Goal: Information Seeking & Learning: Learn about a topic

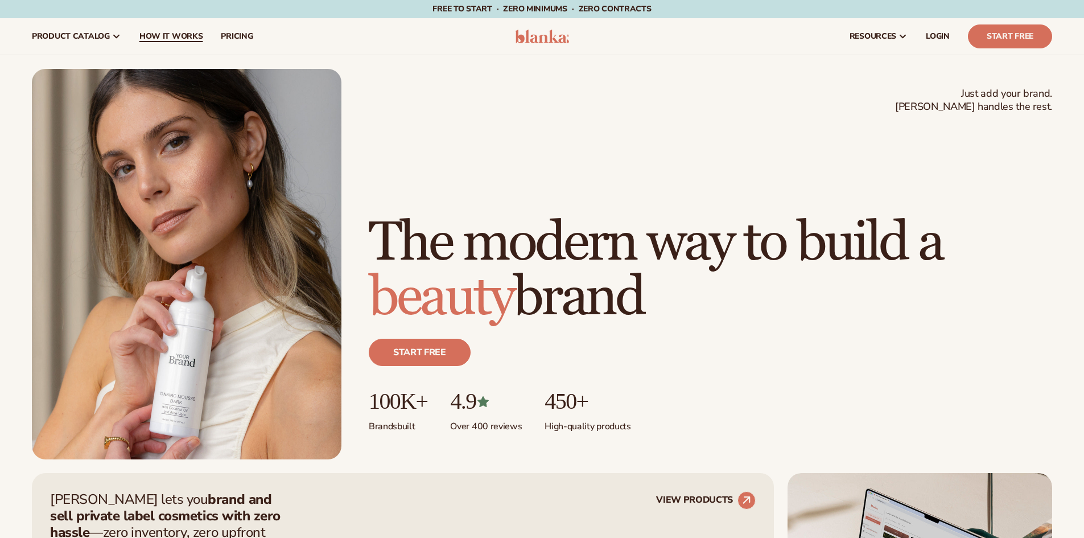
click at [158, 43] on link "How It Works" at bounding box center [171, 36] width 82 height 36
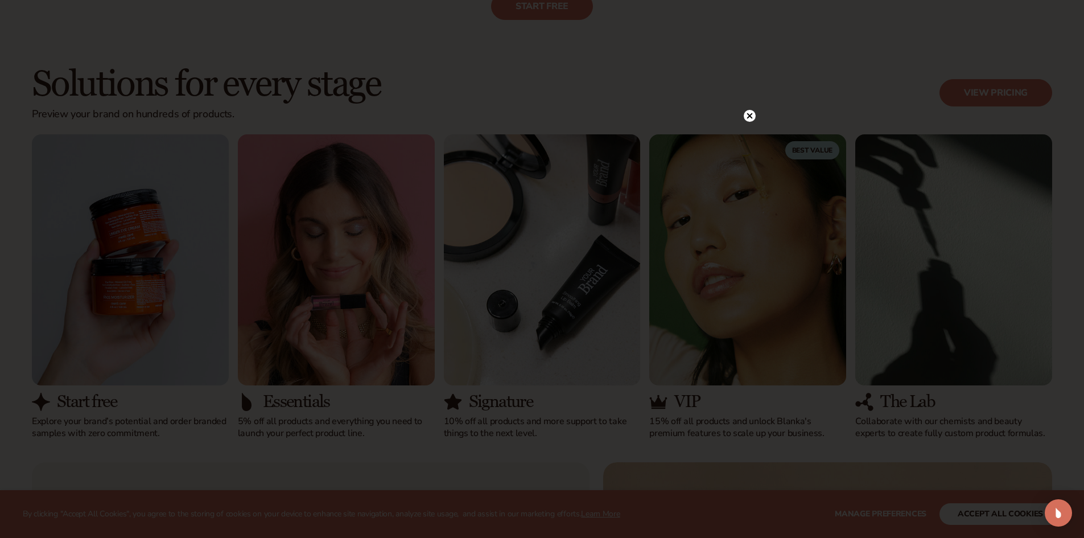
scroll to position [740, 0]
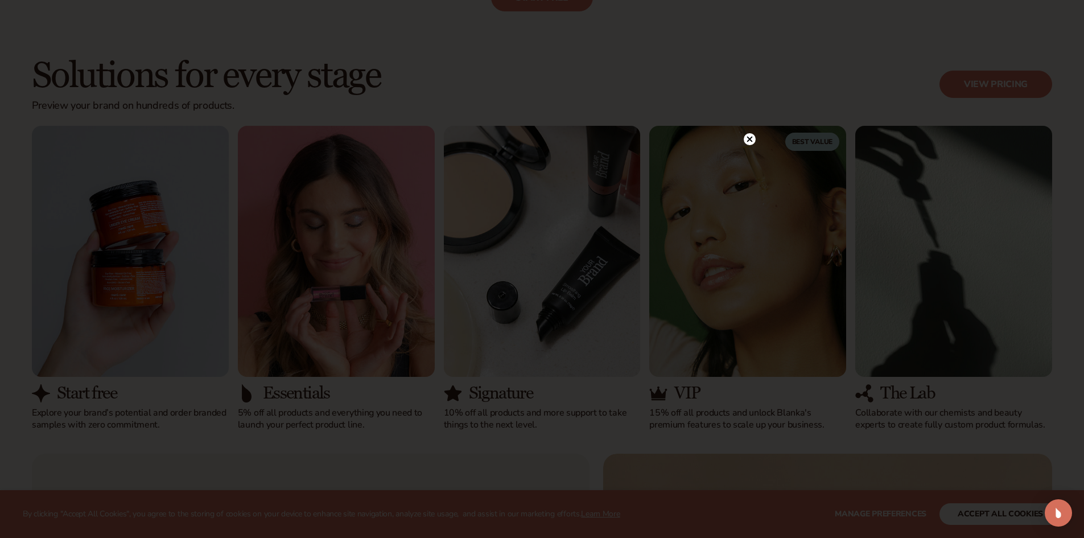
click at [748, 113] on div at bounding box center [542, 269] width 1084 height 538
click at [746, 142] on circle at bounding box center [750, 139] width 12 height 12
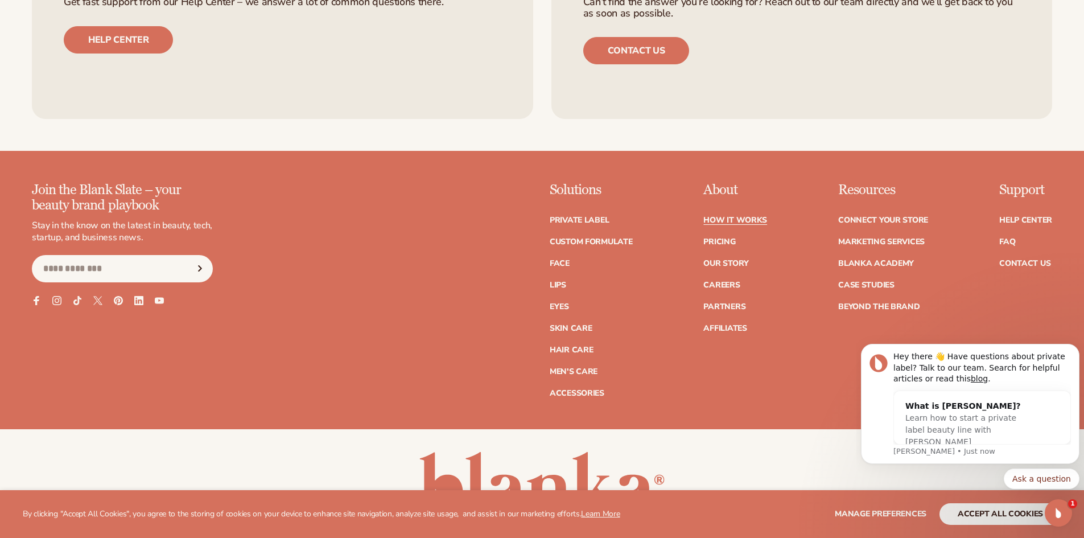
scroll to position [2731, 0]
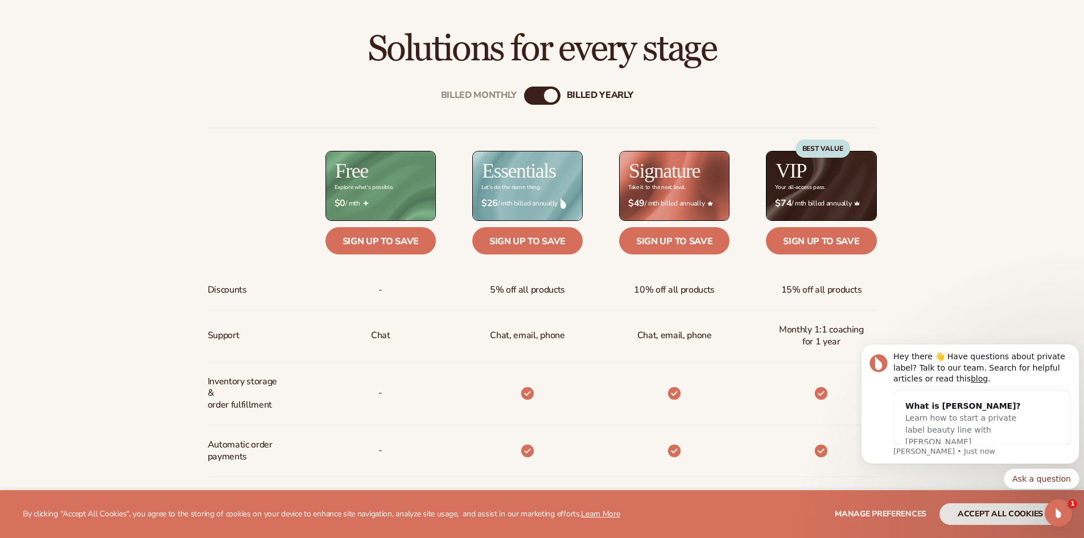
scroll to position [474, 0]
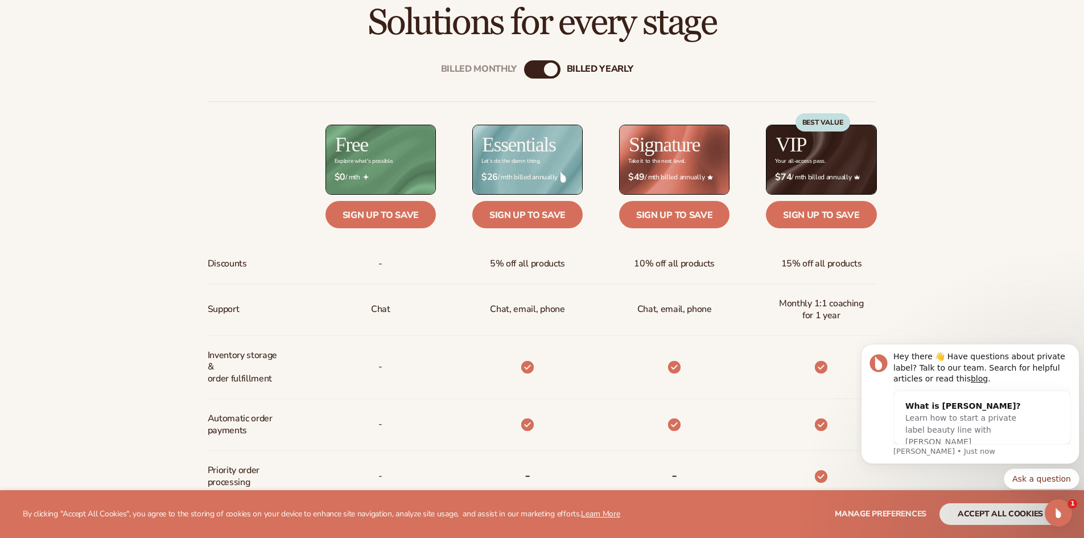
click at [532, 67] on div "Billed Monthly" at bounding box center [531, 70] width 14 height 14
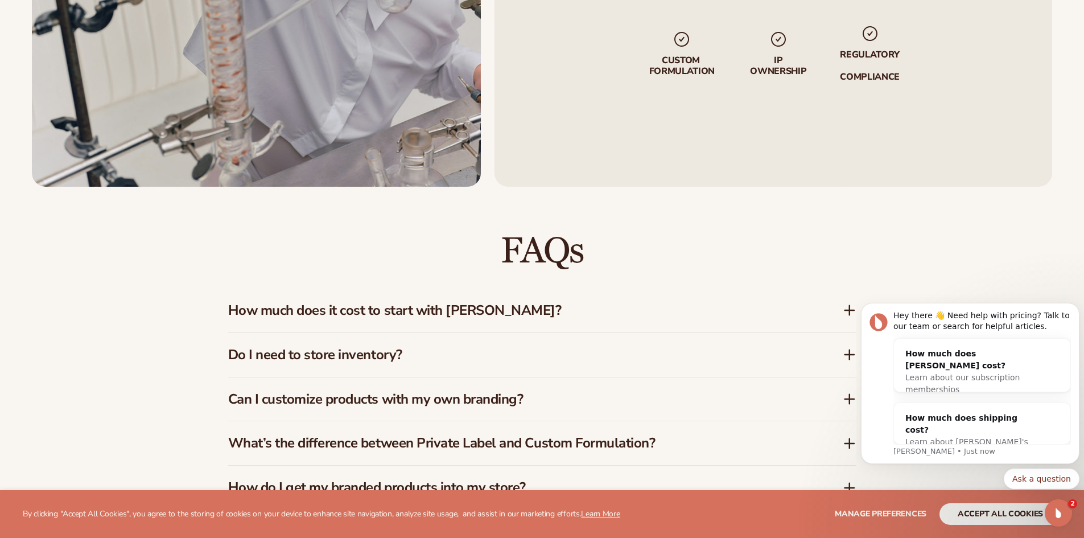
scroll to position [1669, 0]
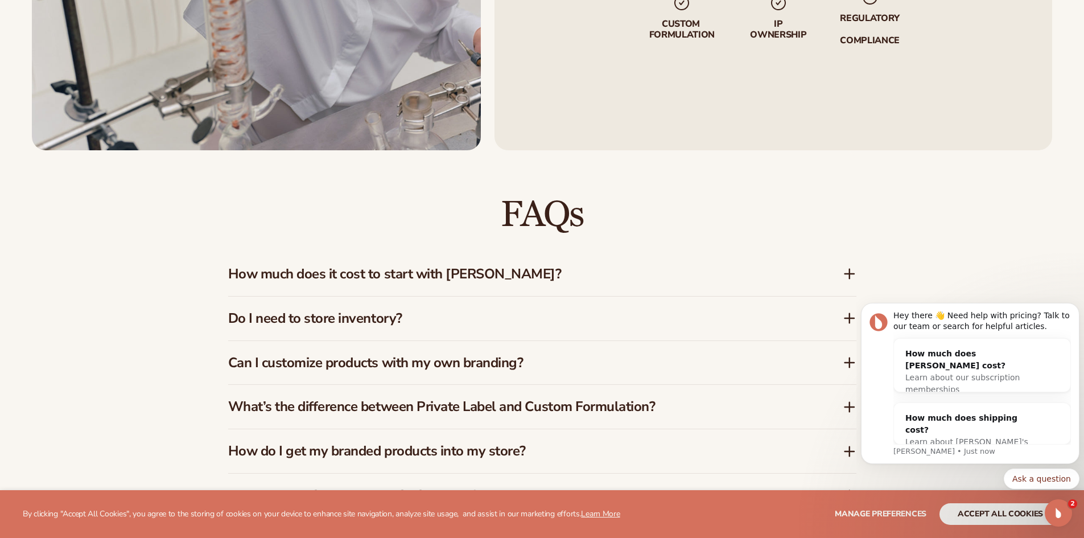
click at [780, 13] on li "IP Ownership" at bounding box center [778, 17] width 58 height 47
click at [772, 5] on img at bounding box center [778, 3] width 18 height 18
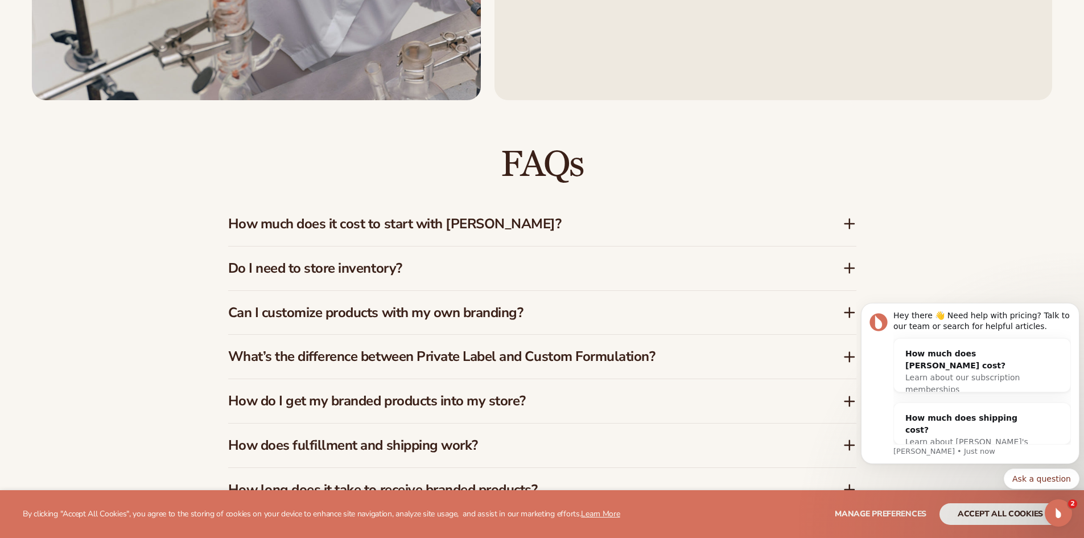
scroll to position [1725, 0]
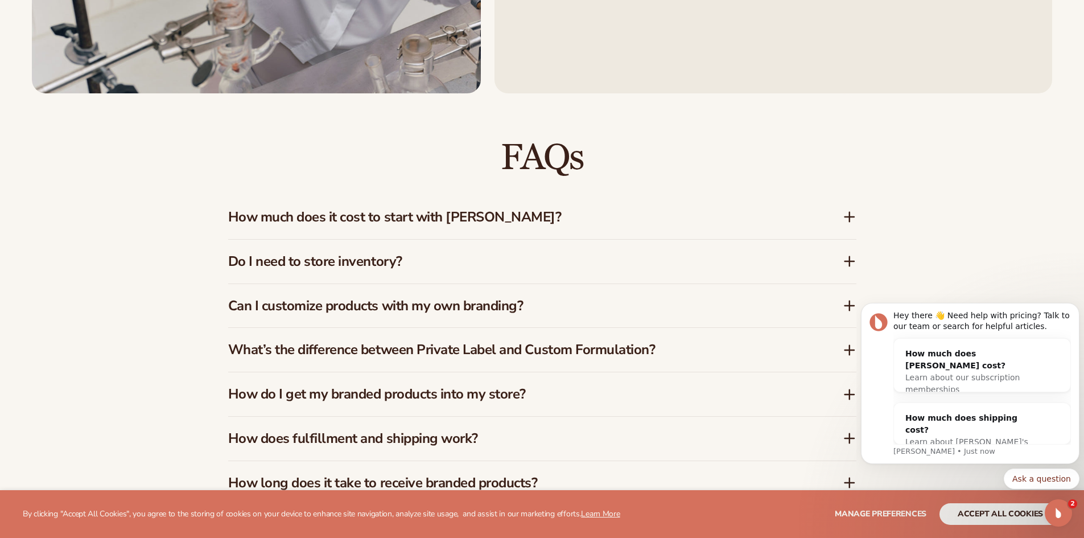
click at [517, 217] on h3 "How much does it cost to start with Blanka?" at bounding box center [518, 217] width 580 height 16
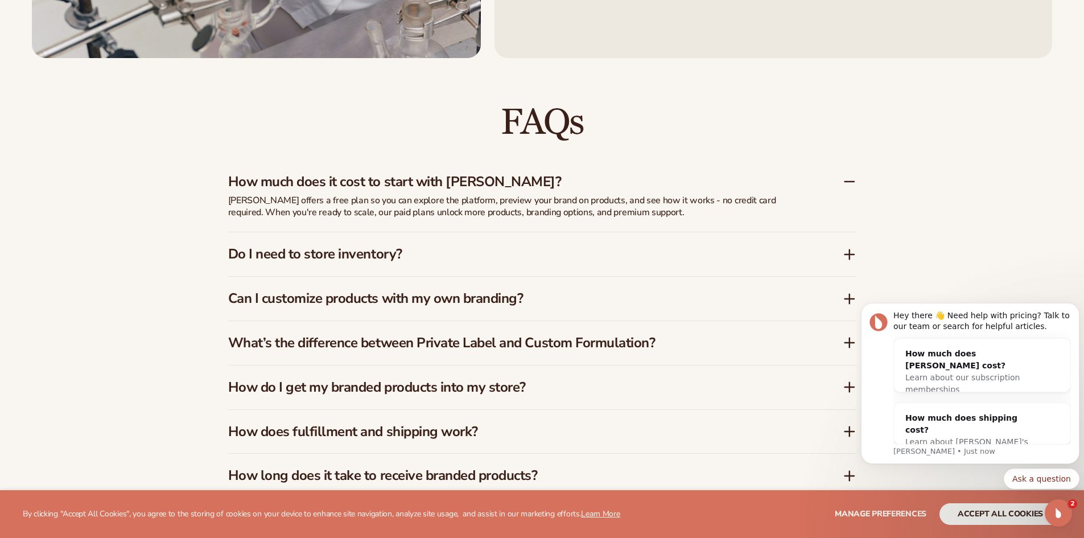
scroll to position [1764, 0]
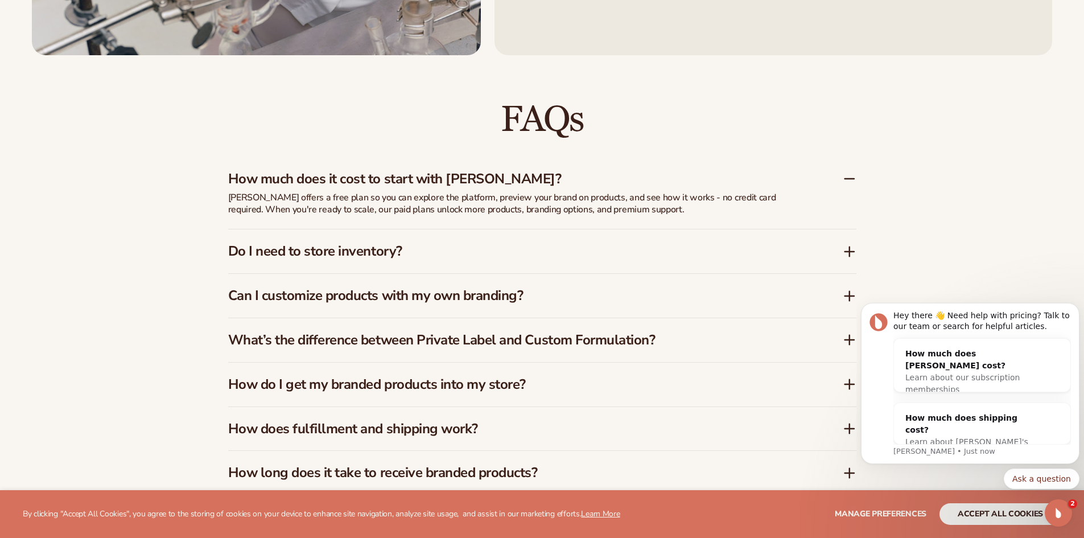
click at [518, 253] on h3 "Do I need to store inventory?" at bounding box center [518, 251] width 580 height 16
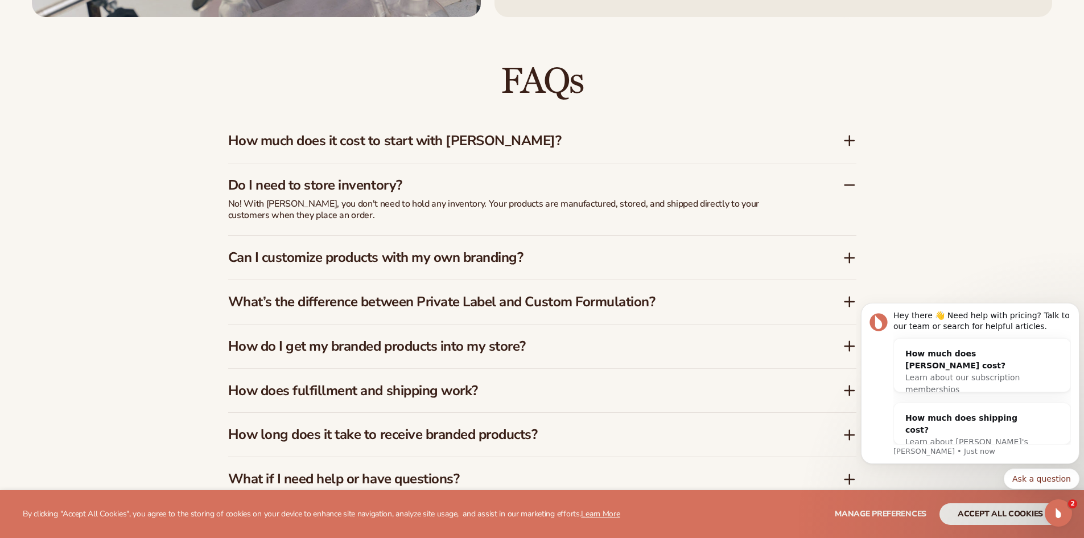
scroll to position [1820, 0]
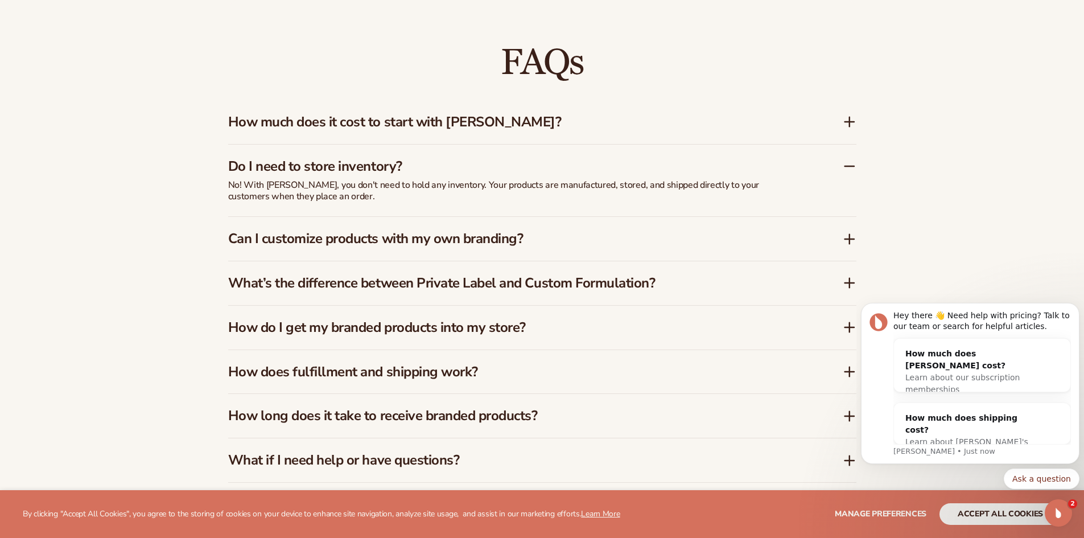
click at [477, 241] on h3 "Can I customize products with my own branding?" at bounding box center [518, 238] width 580 height 16
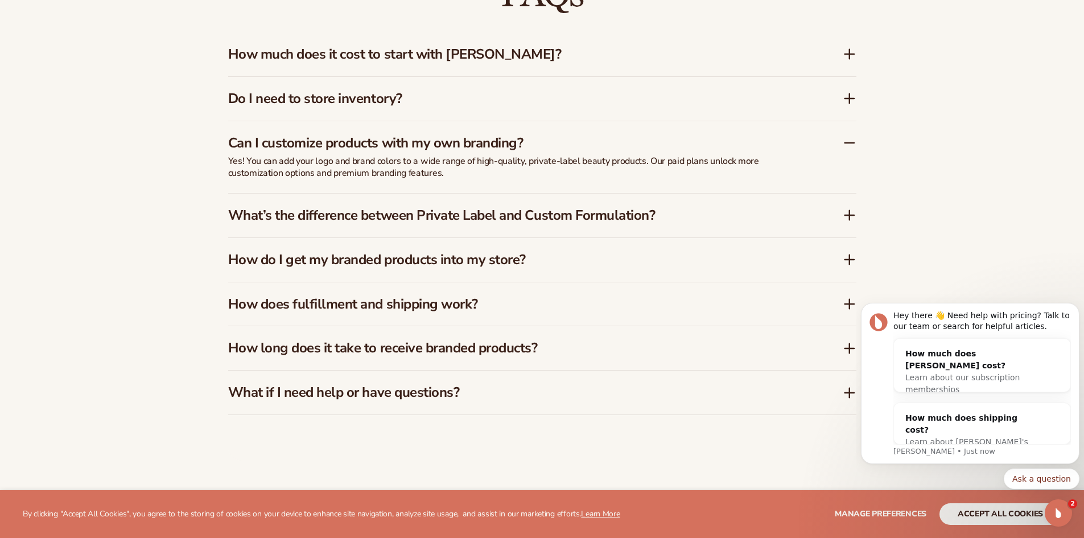
scroll to position [1896, 0]
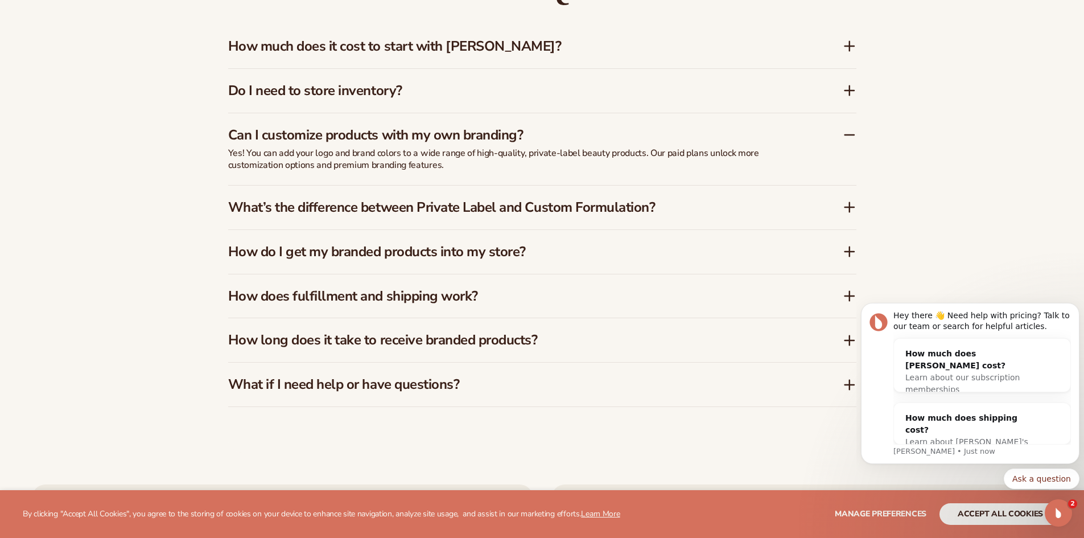
click at [481, 209] on h3 "What’s the difference between Private Label and Custom Formulation?" at bounding box center [518, 207] width 580 height 16
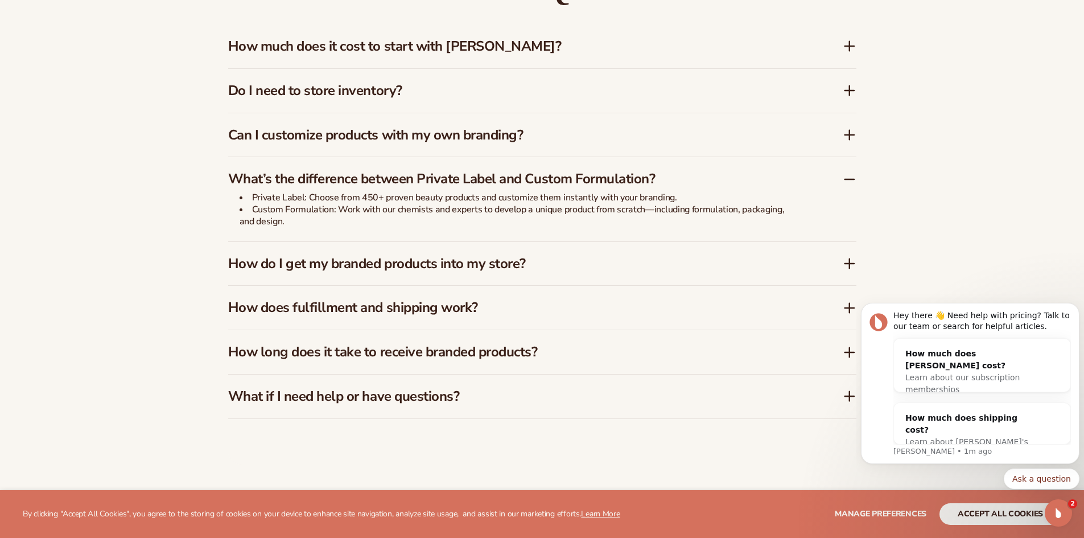
click at [613, 264] on h3 "How do I get my branded products into my store?" at bounding box center [518, 263] width 580 height 16
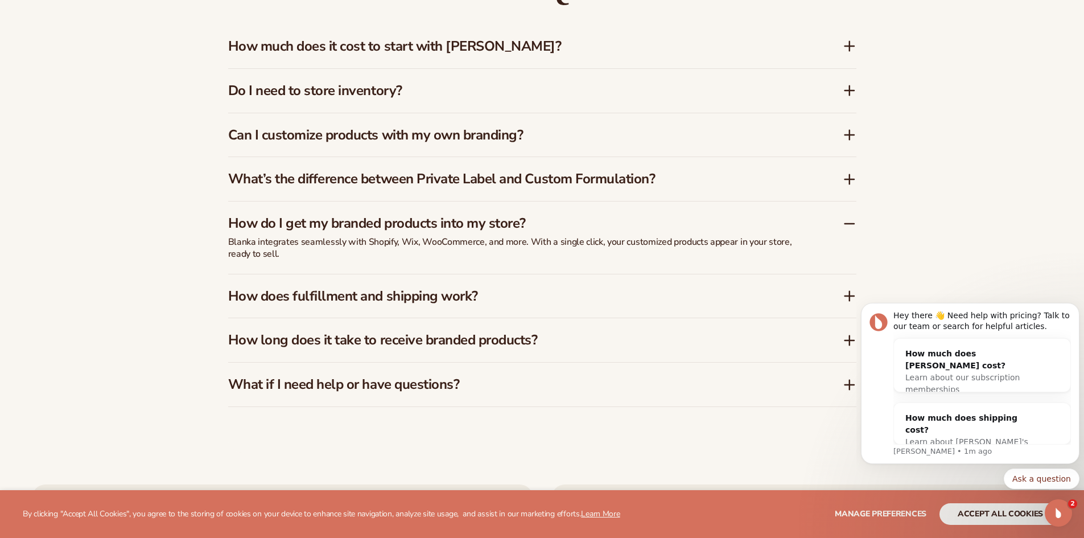
click at [659, 298] on h3 "How does fulfillment and shipping work?" at bounding box center [518, 296] width 580 height 16
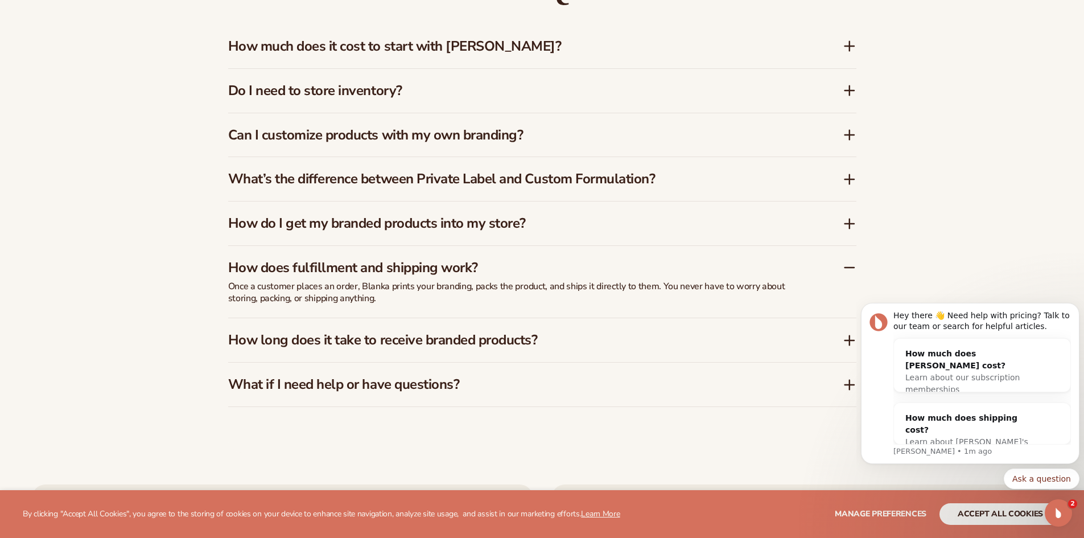
click at [671, 328] on div "How long does it take to receive branded products?" at bounding box center [542, 340] width 628 height 44
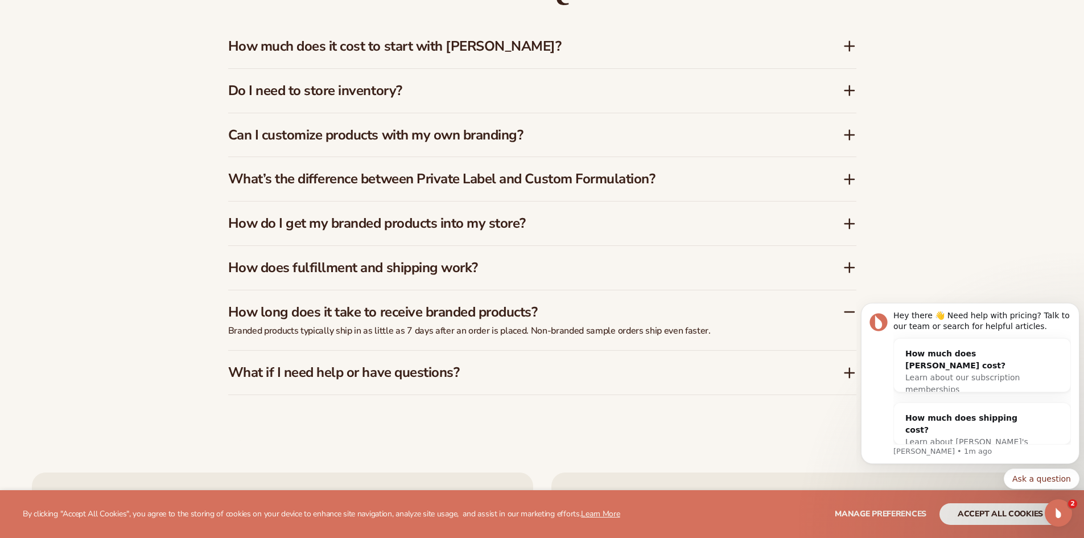
click at [639, 373] on h3 "What if I need help or have questions?" at bounding box center [518, 372] width 580 height 16
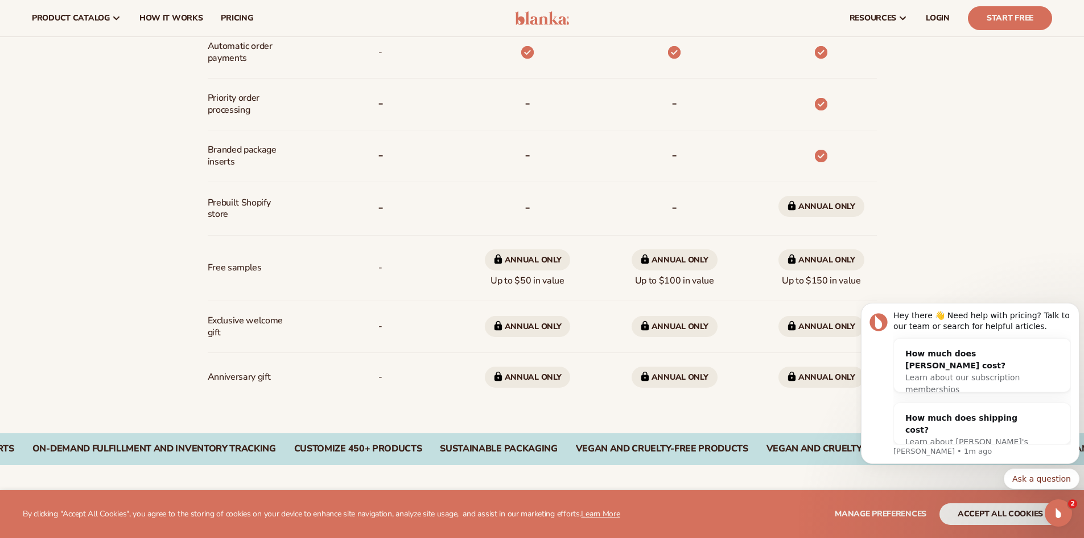
scroll to position [815, 0]
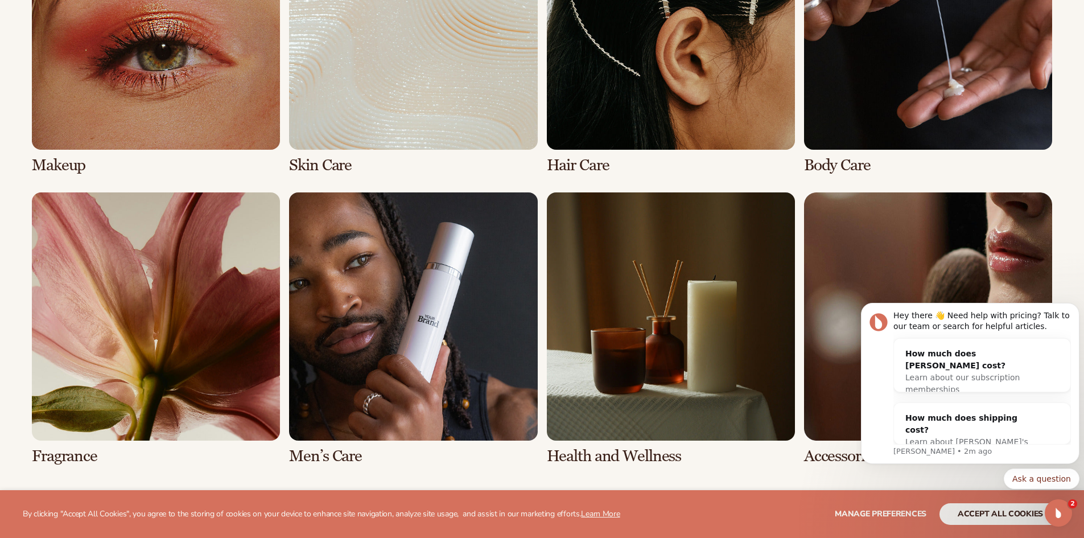
scroll to position [988, 0]
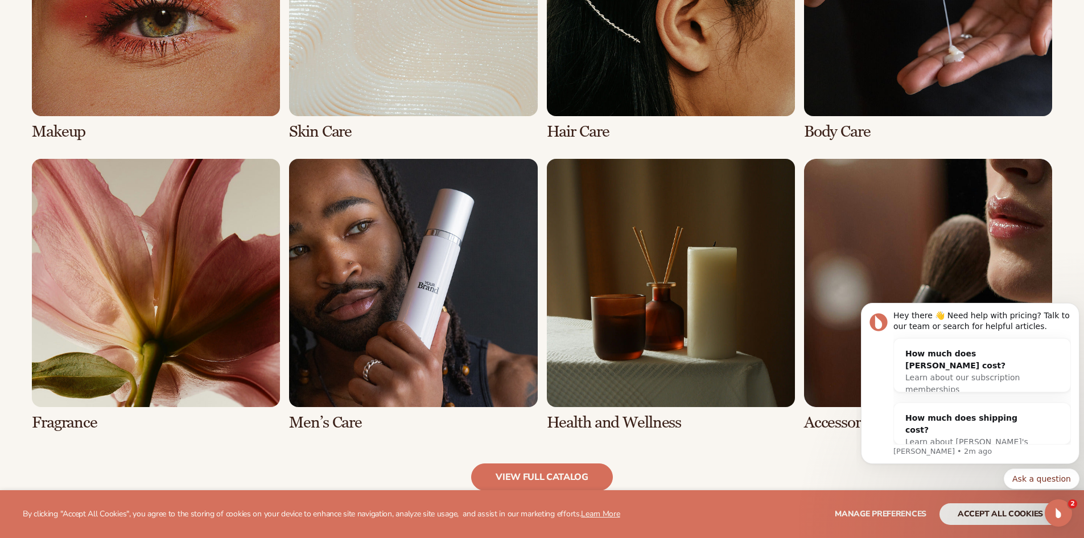
click at [340, 377] on link "6 / 8" at bounding box center [413, 295] width 248 height 272
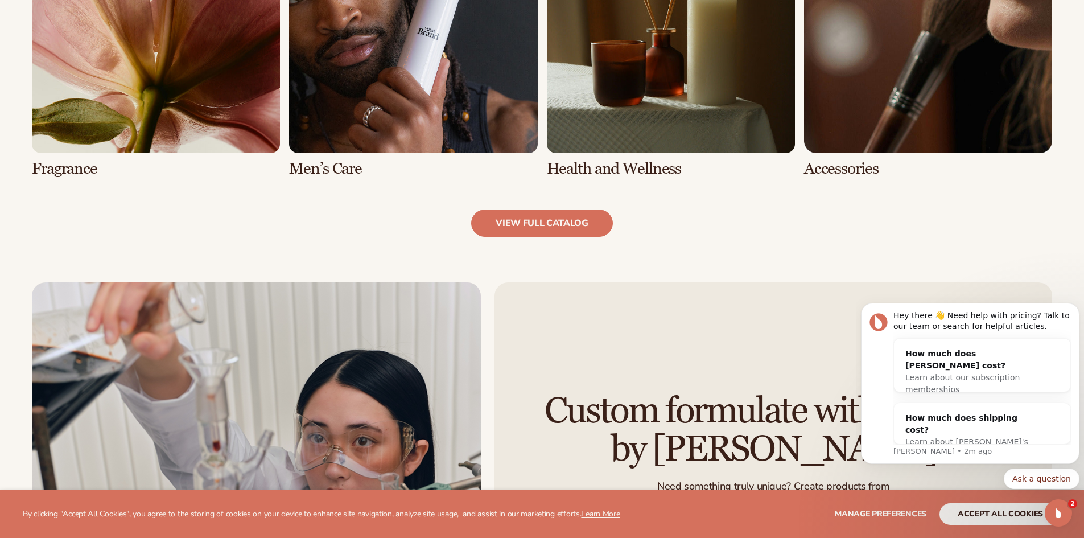
scroll to position [1298, 0]
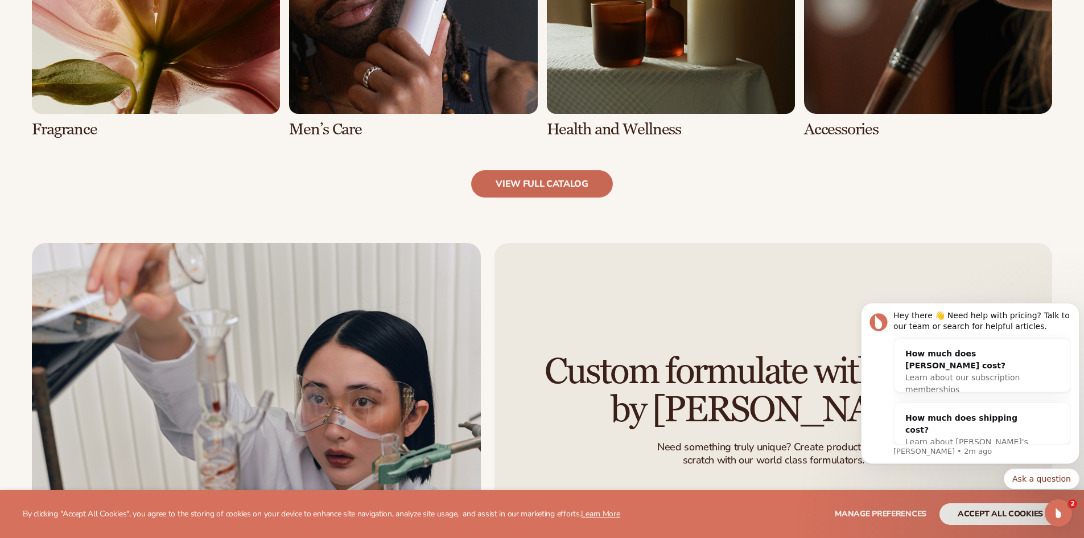
click at [550, 174] on link "view full catalog" at bounding box center [542, 183] width 142 height 27
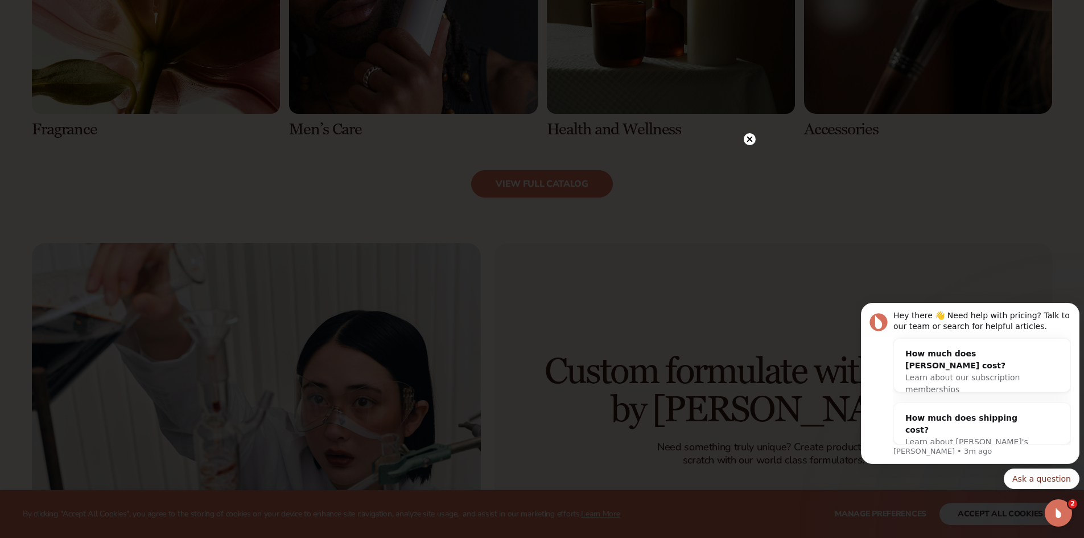
click at [751, 138] on icon at bounding box center [749, 140] width 6 height 6
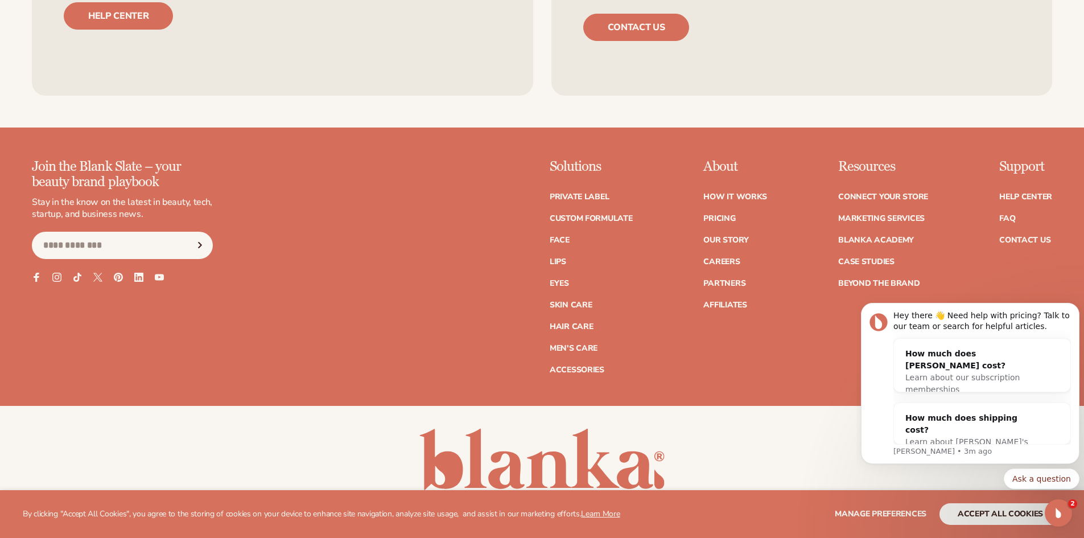
scroll to position [2379, 0]
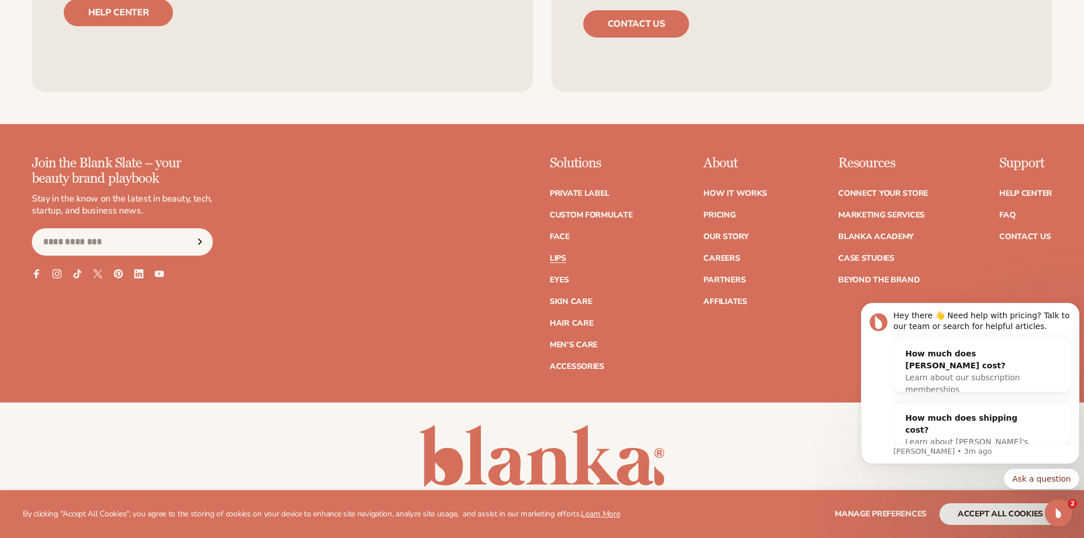
click at [559, 260] on link "Lips" at bounding box center [558, 258] width 16 height 8
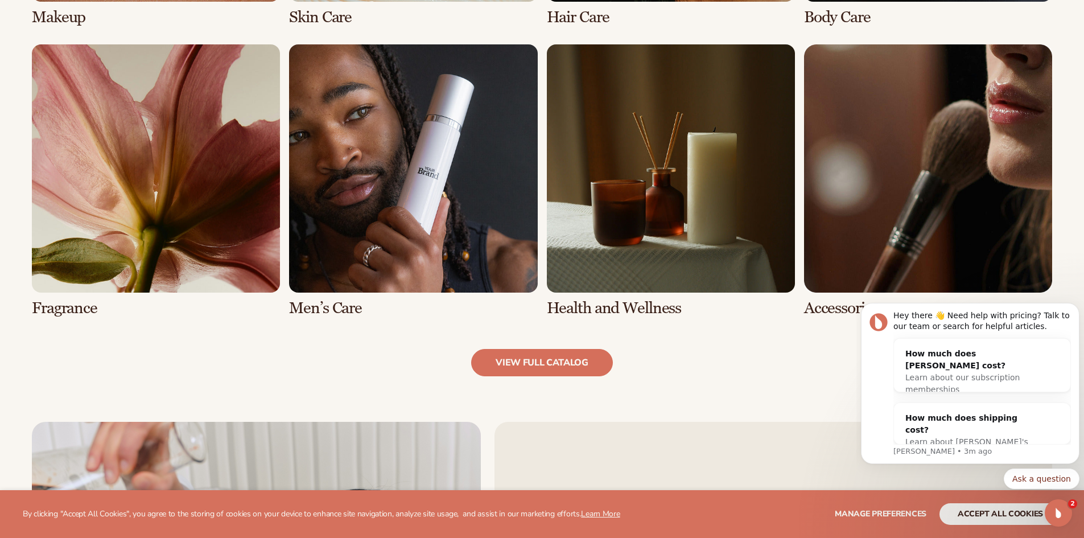
click at [848, 244] on link "8 / 8" at bounding box center [928, 180] width 248 height 272
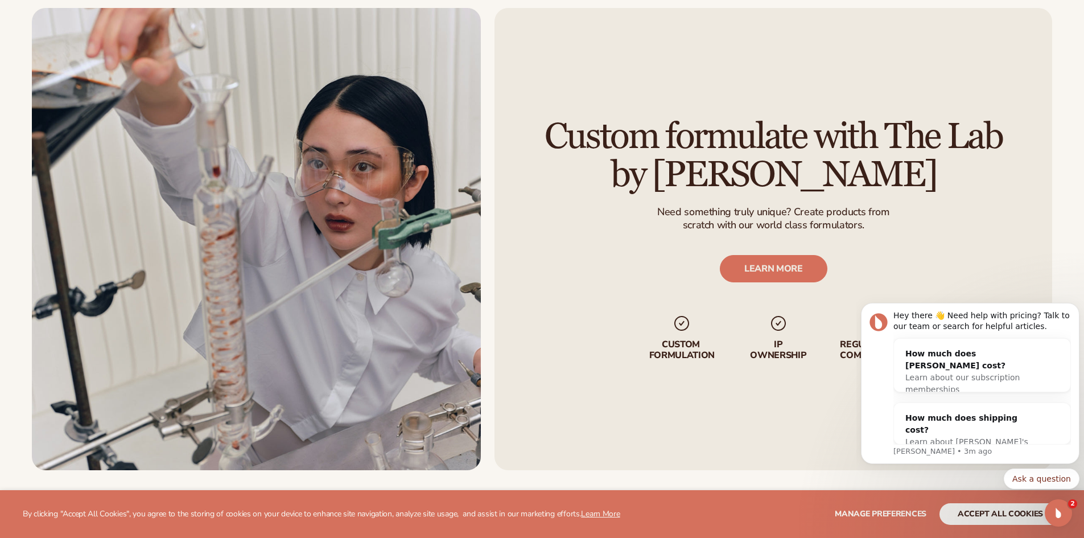
scroll to position [1517, 0]
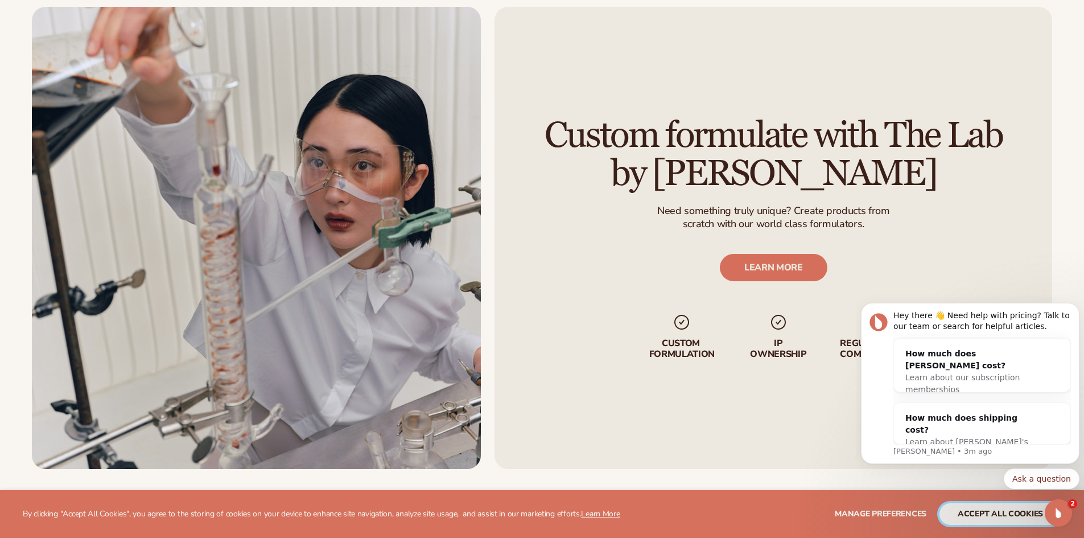
click at [1002, 514] on button "accept all cookies" at bounding box center [1000, 514] width 122 height 22
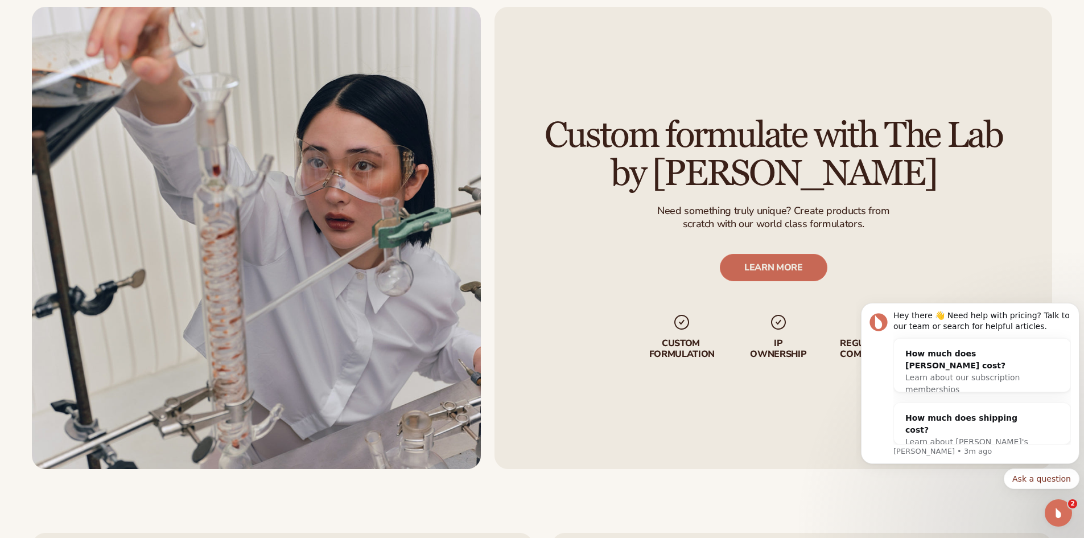
click at [759, 271] on link "LEARN MORE" at bounding box center [773, 267] width 108 height 27
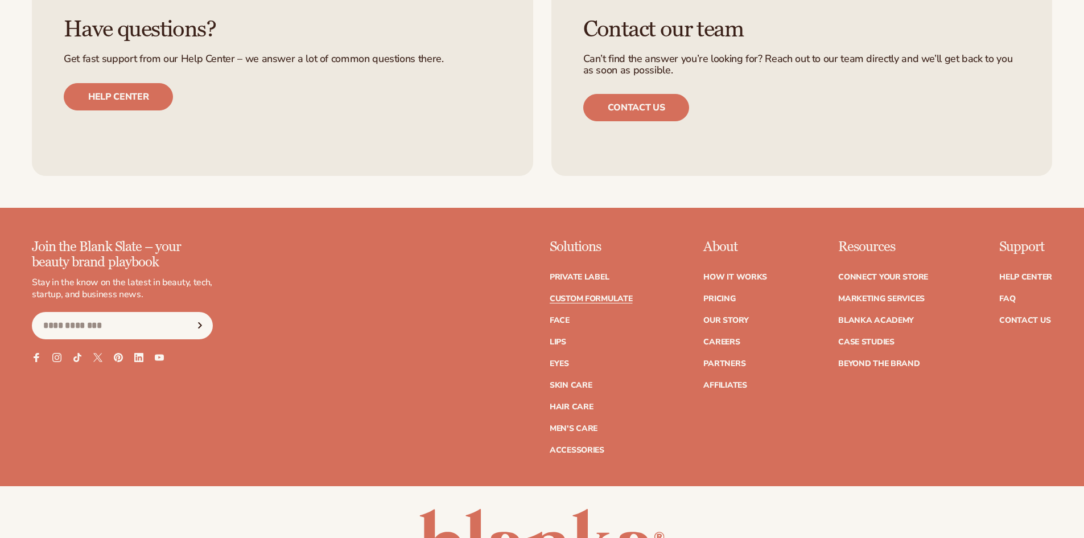
scroll to position [1612, 0]
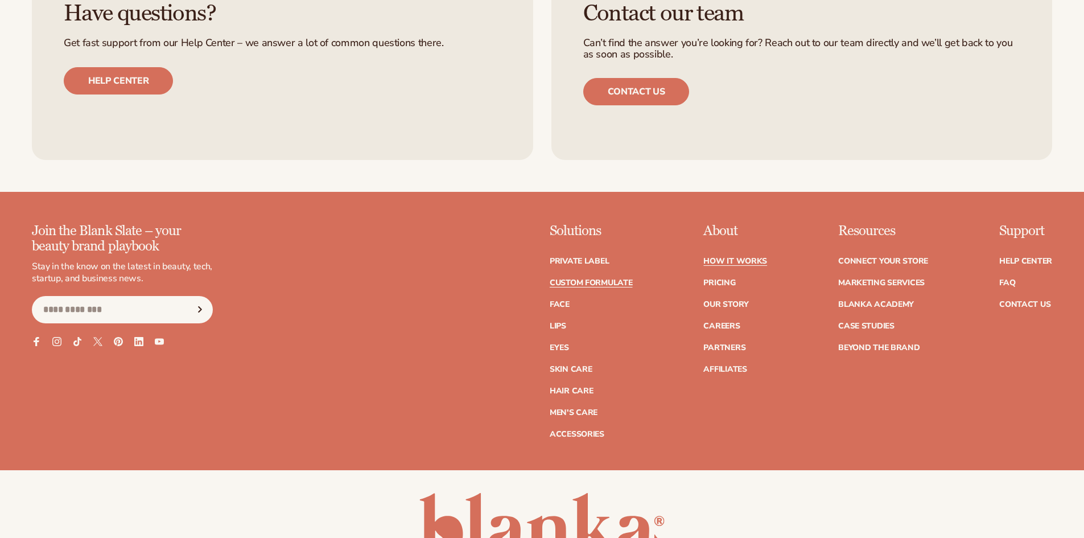
click at [725, 261] on link "How It Works" at bounding box center [735, 261] width 64 height 8
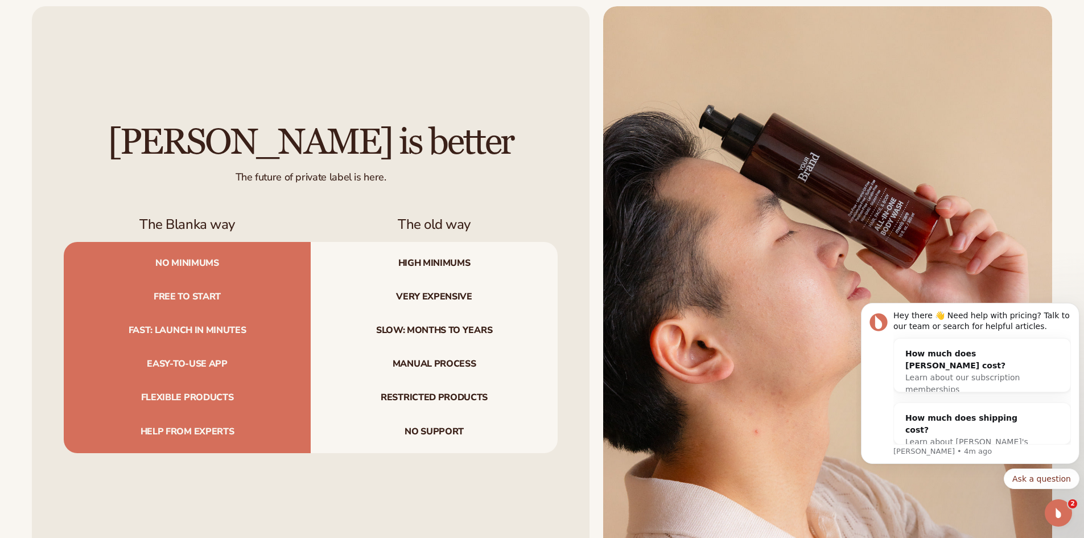
scroll to position [1191, 0]
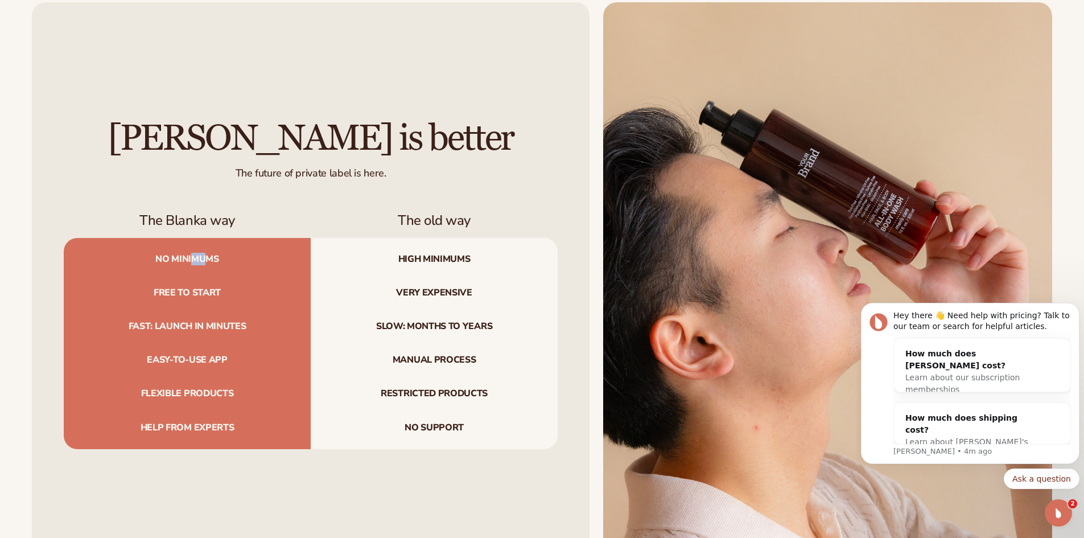
drag, startPoint x: 195, startPoint y: 253, endPoint x: 192, endPoint y: 261, distance: 8.3
click at [192, 257] on span "No minimums" at bounding box center [187, 257] width 247 height 38
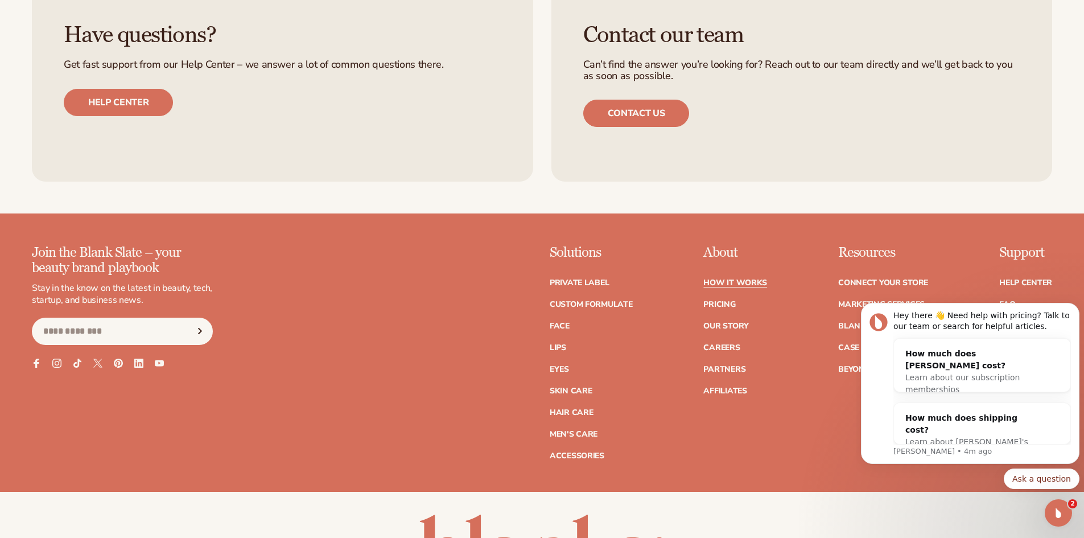
scroll to position [2651, 0]
